Goal: Task Accomplishment & Management: Manage account settings

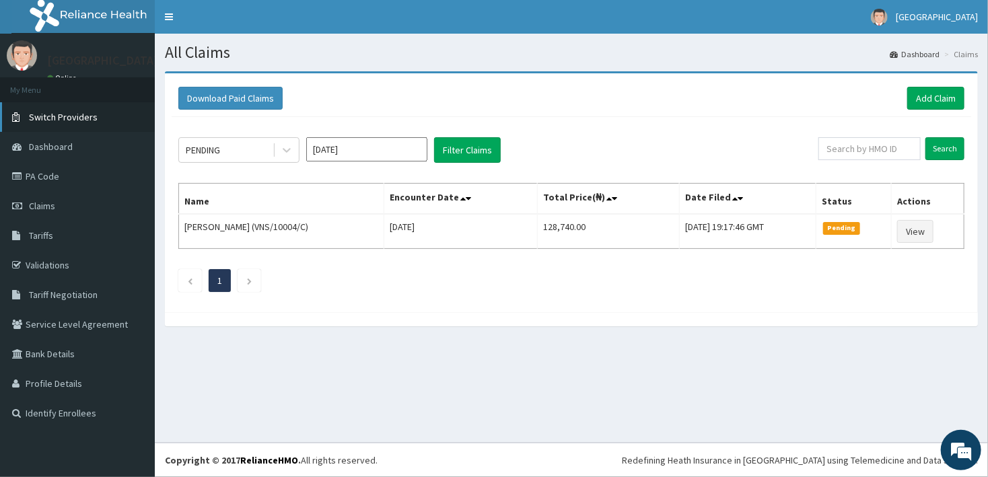
click at [70, 111] on link "Switch Providers" at bounding box center [77, 117] width 155 height 30
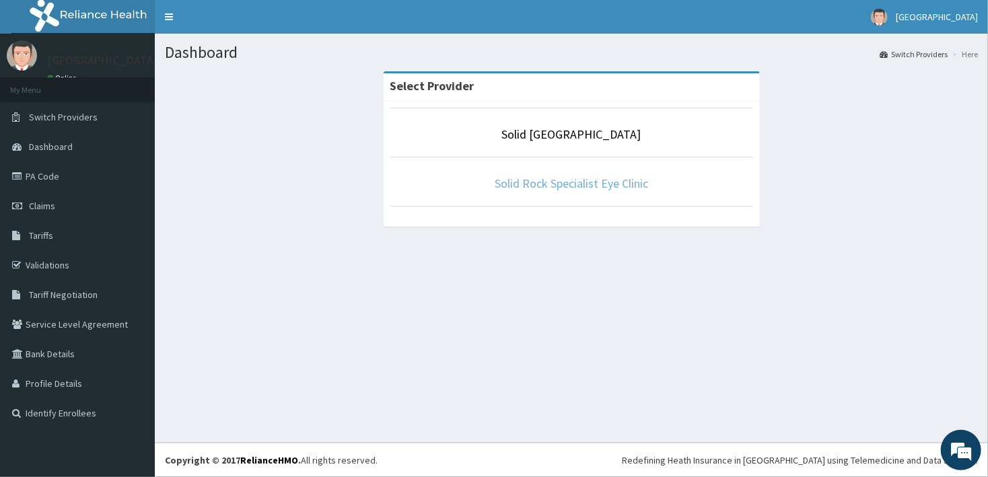
click at [533, 185] on link "Solid Rock Specialist Eye Clinic" at bounding box center [571, 183] width 153 height 15
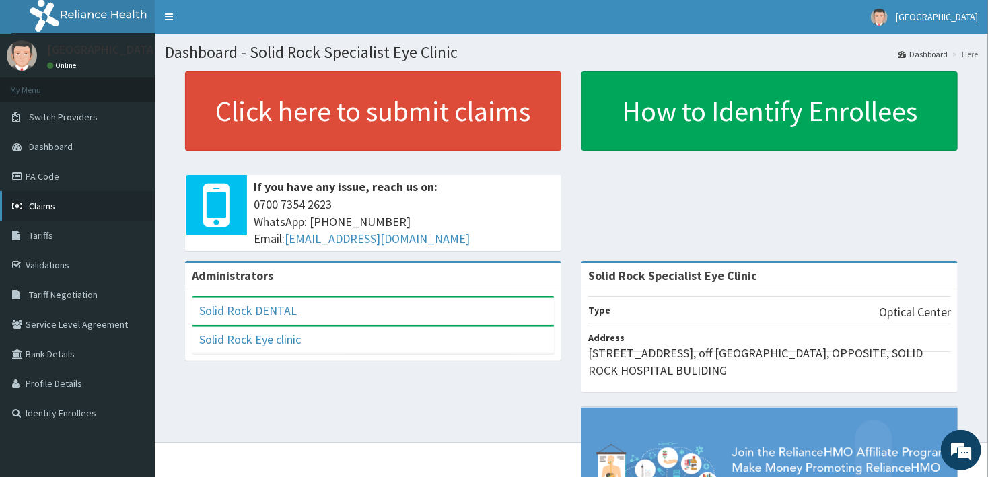
click at [62, 212] on link "Claims" at bounding box center [77, 206] width 155 height 30
